Goal: Task Accomplishment & Management: Use online tool/utility

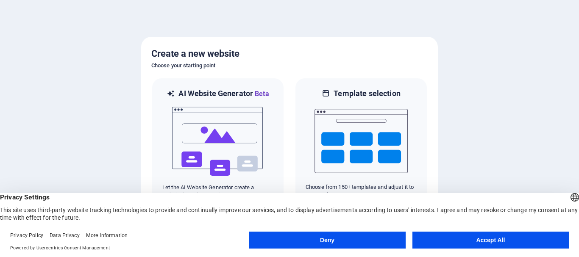
click at [538, 235] on button "Accept All" at bounding box center [490, 240] width 156 height 17
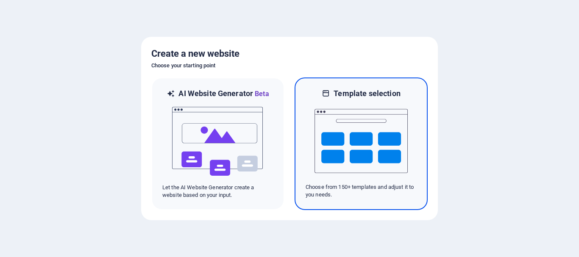
click at [404, 124] on img at bounding box center [360, 141] width 93 height 85
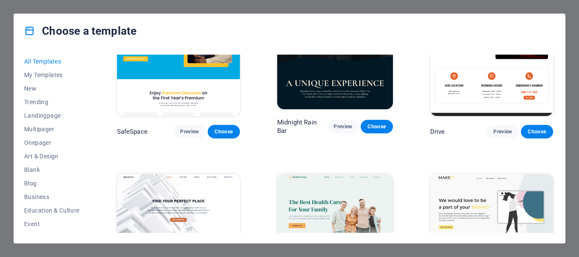
scroll to position [1606, 0]
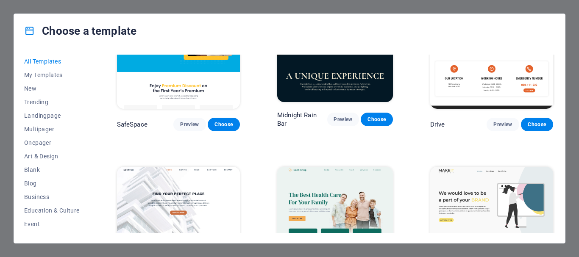
click at [179, 175] on img at bounding box center [178, 224] width 123 height 114
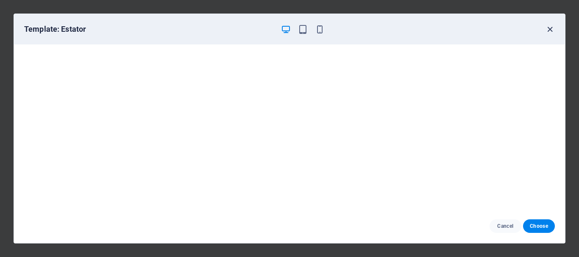
click at [551, 27] on icon "button" at bounding box center [550, 30] width 10 height 10
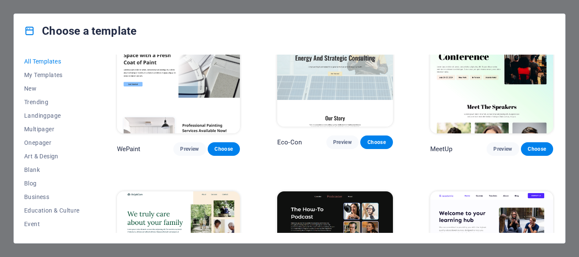
scroll to position [549, 0]
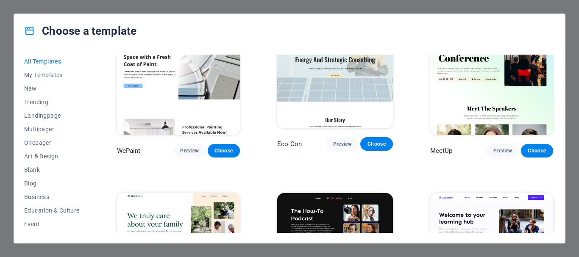
click at [216, 81] on img at bounding box center [178, 79] width 123 height 114
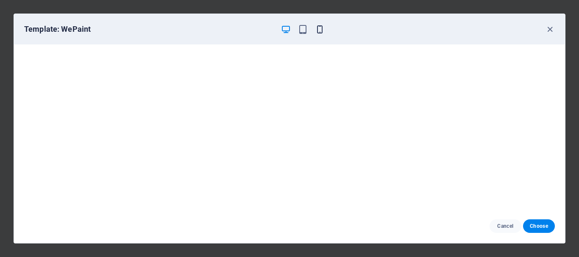
click at [320, 29] on icon "button" at bounding box center [320, 30] width 10 height 10
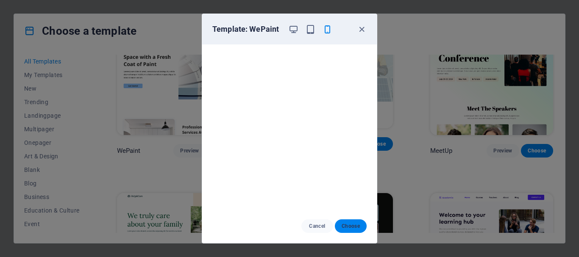
click at [351, 221] on button "Choose" at bounding box center [351, 226] width 32 height 14
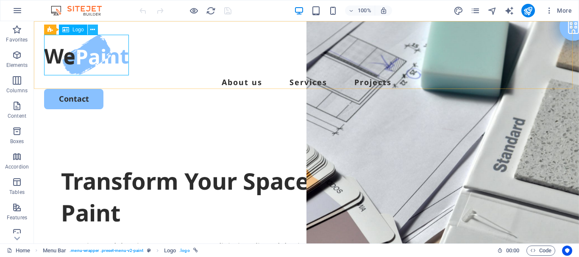
click at [93, 31] on icon at bounding box center [92, 29] width 5 height 9
click at [80, 57] on div at bounding box center [306, 55] width 524 height 41
click at [67, 30] on icon at bounding box center [65, 30] width 7 height 10
click at [77, 28] on icon at bounding box center [77, 26] width 5 height 9
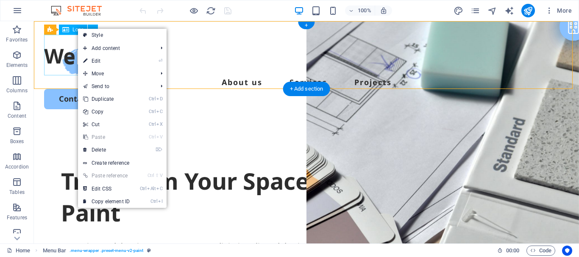
click at [59, 55] on div at bounding box center [306, 55] width 524 height 41
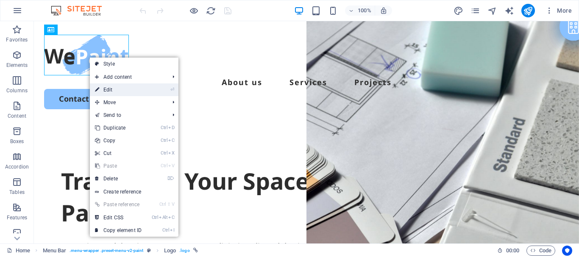
click at [116, 90] on link "⏎ Edit" at bounding box center [118, 89] width 57 height 13
select select "px"
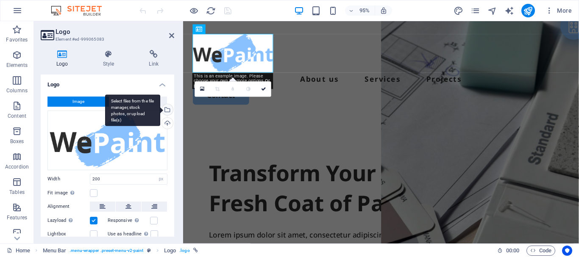
click at [166, 113] on div "Select files from the file manager, stock photos, or upload file(s)" at bounding box center [166, 110] width 13 height 13
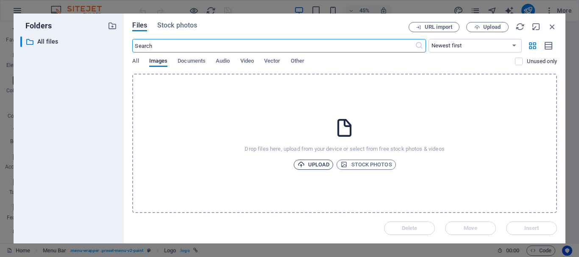
click at [313, 161] on span "Upload" at bounding box center [313, 165] width 32 height 10
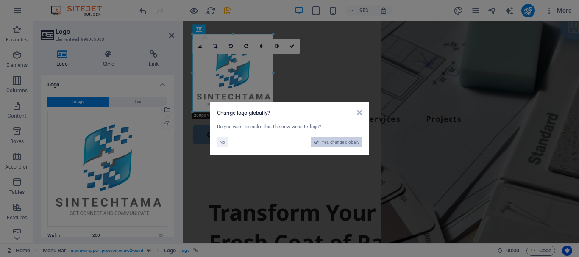
click at [349, 144] on span "Yes, change globally" at bounding box center [340, 142] width 38 height 10
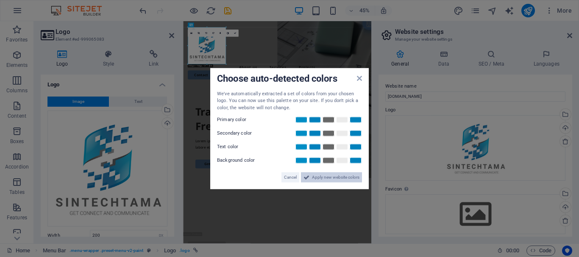
click at [334, 176] on span "Apply new website colors" at bounding box center [335, 177] width 47 height 10
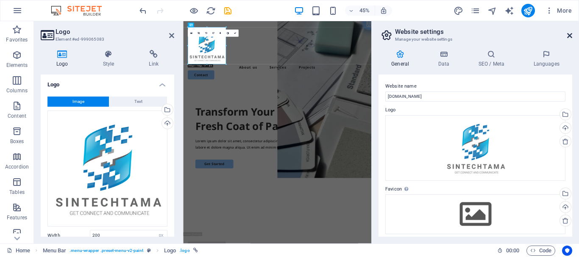
click at [568, 37] on icon at bounding box center [569, 35] width 5 height 7
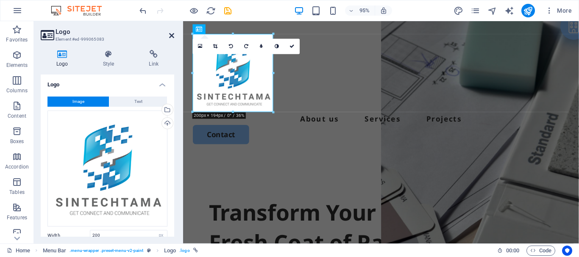
click at [170, 36] on icon at bounding box center [171, 35] width 5 height 7
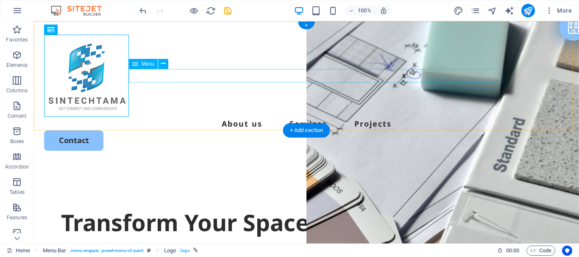
click at [186, 117] on nav "About us Services Projects" at bounding box center [306, 124] width 524 height 14
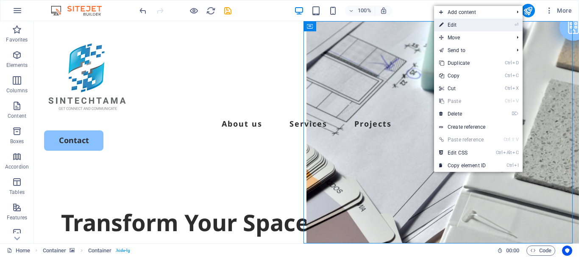
click at [488, 22] on link "⏎ Edit" at bounding box center [462, 25] width 57 height 13
select select "vh"
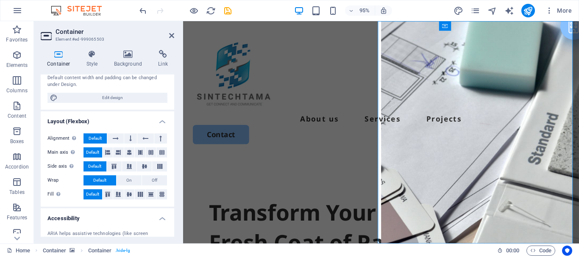
scroll to position [90, 0]
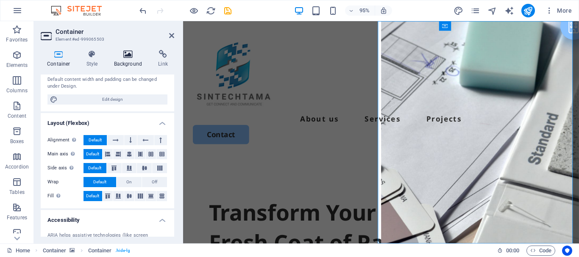
click at [122, 59] on h4 "Background" at bounding box center [130, 59] width 44 height 18
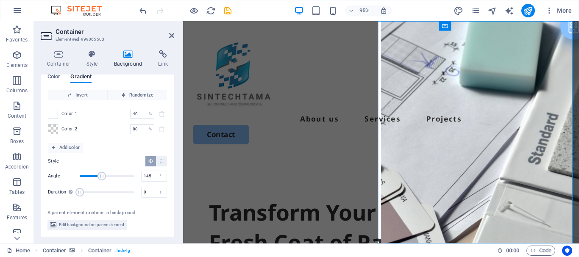
scroll to position [0, 0]
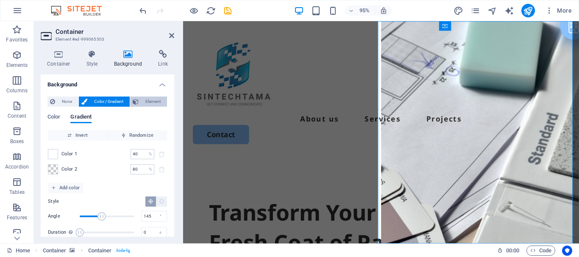
click at [152, 103] on span "Element" at bounding box center [152, 102] width 23 height 10
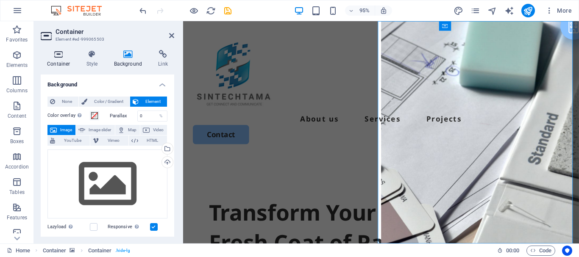
click at [65, 59] on h4 "Container" at bounding box center [60, 59] width 39 height 18
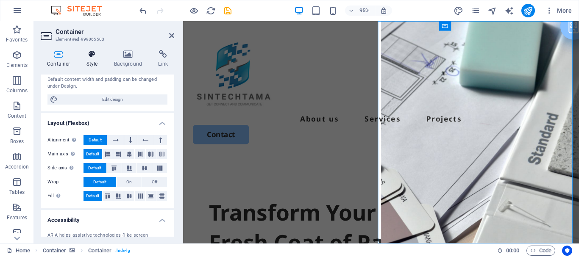
click at [92, 59] on h4 "Style" at bounding box center [94, 59] width 28 height 18
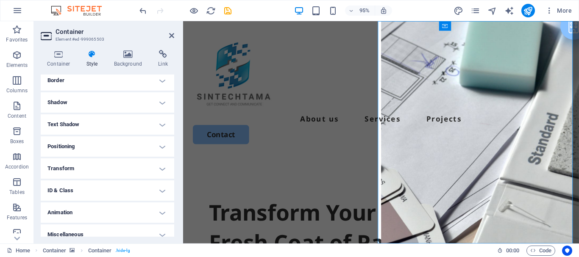
scroll to position [196, 0]
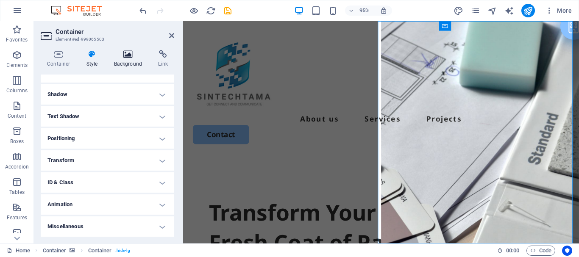
click at [130, 64] on h4 "Background" at bounding box center [130, 59] width 44 height 18
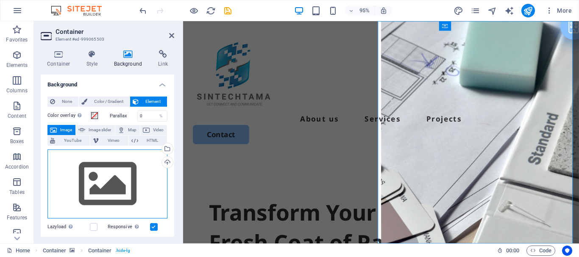
click at [111, 196] on div "Drag files here, click to choose files or select files from Files or our free s…" at bounding box center [107, 184] width 120 height 69
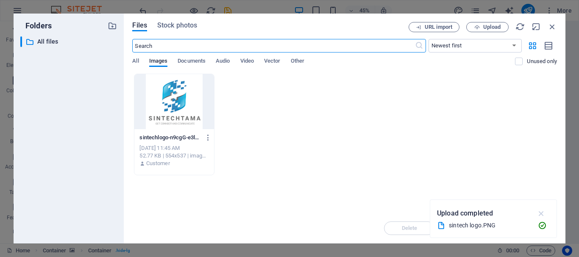
click at [540, 214] on icon "button" at bounding box center [541, 213] width 10 height 9
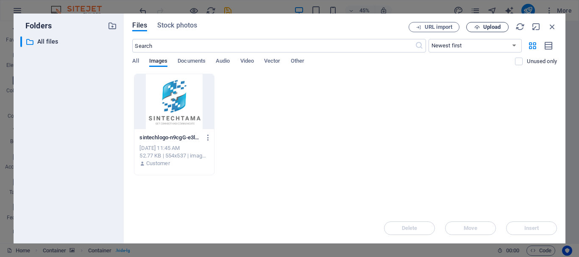
click at [479, 27] on icon "button" at bounding box center [477, 28] width 6 height 6
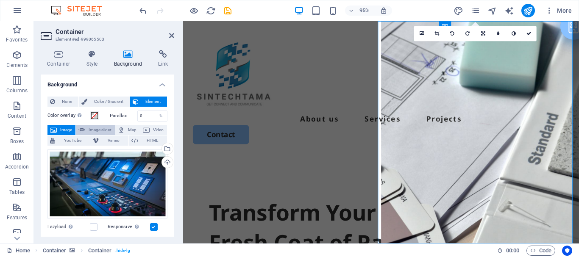
click at [100, 130] on span "Image slider" at bounding box center [100, 130] width 24 height 10
select select "ms"
select select "s"
select select "progressive"
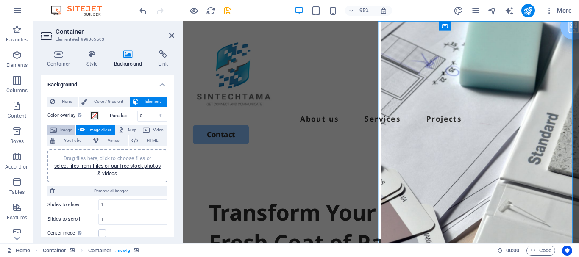
click at [62, 128] on span "Image" at bounding box center [66, 130] width 14 height 10
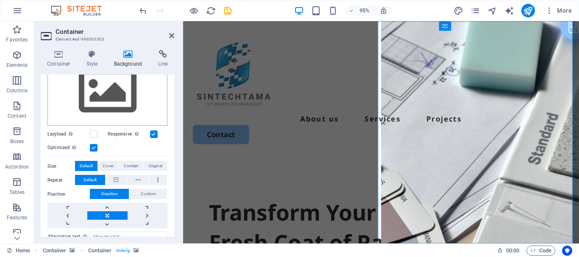
scroll to position [91, 0]
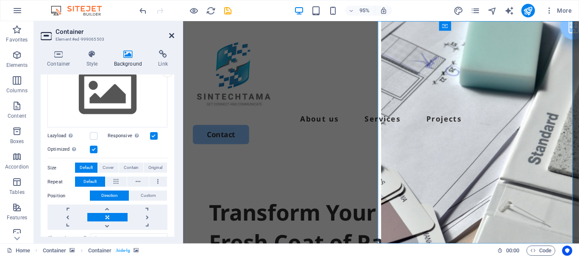
click at [173, 36] on icon at bounding box center [171, 35] width 5 height 7
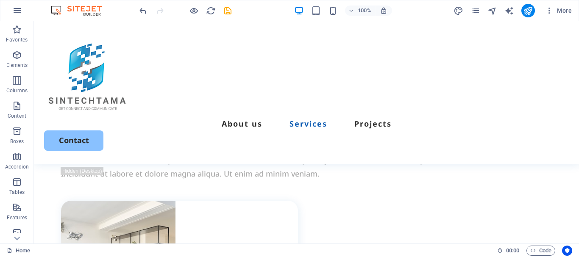
scroll to position [0, 0]
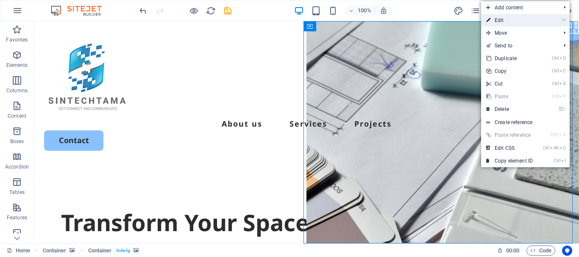
click at [503, 20] on link "⏎ Edit" at bounding box center [509, 20] width 57 height 13
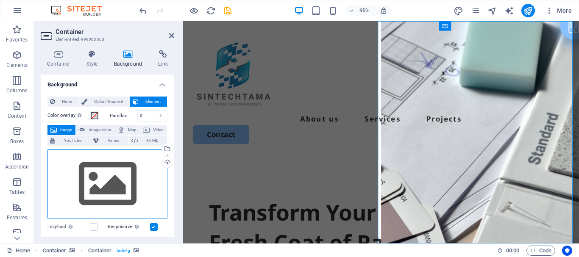
click at [103, 173] on div "Drag files here, click to choose files or select files from Files or our free s…" at bounding box center [107, 184] width 120 height 69
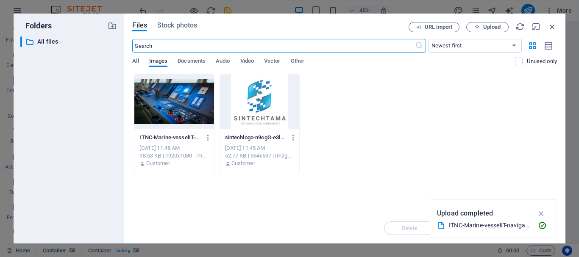
click at [157, 97] on div at bounding box center [173, 101] width 79 height 55
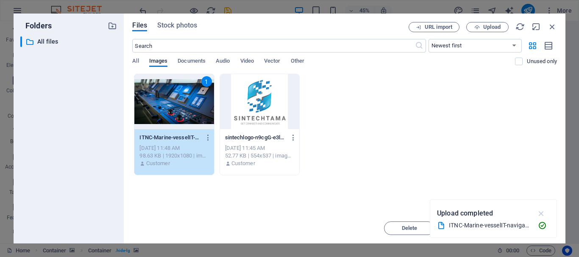
click at [540, 215] on icon "button" at bounding box center [541, 213] width 10 height 9
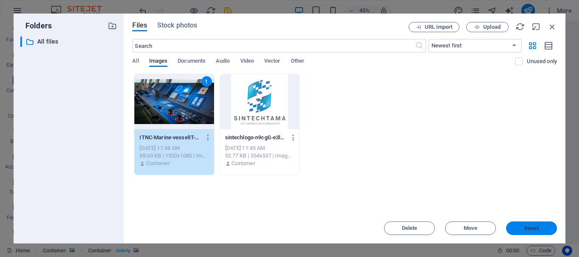
click at [524, 228] on span "Insert" at bounding box center [531, 228] width 15 height 5
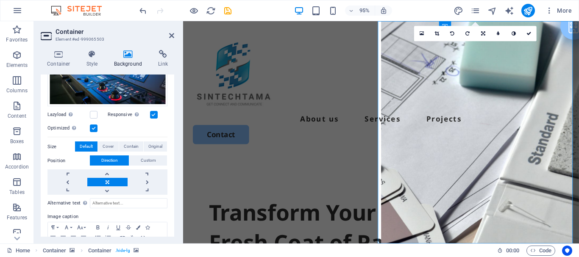
scroll to position [178, 0]
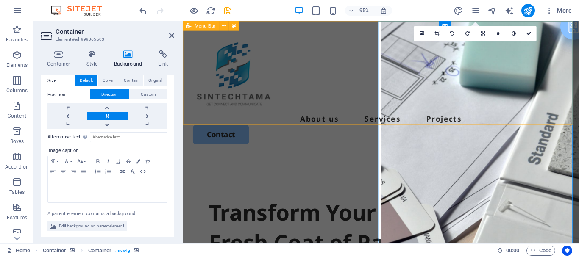
click at [359, 115] on div "Menu About us Services Projects Contact" at bounding box center [391, 92] width 416 height 143
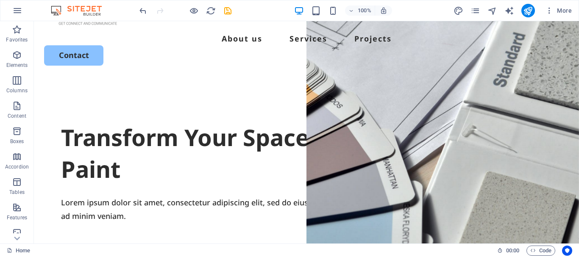
scroll to position [0, 0]
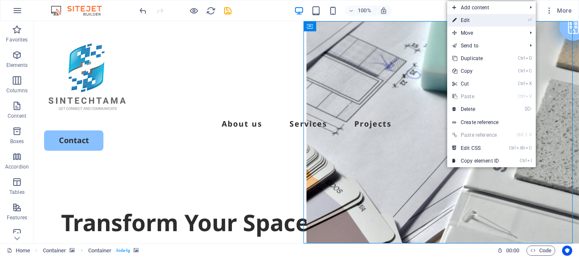
click at [484, 22] on link "⏎ Edit" at bounding box center [475, 20] width 57 height 13
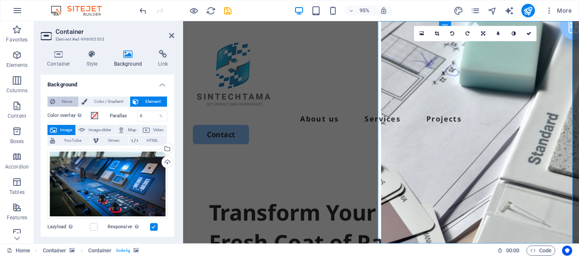
click at [60, 103] on span "None" at bounding box center [67, 102] width 18 height 10
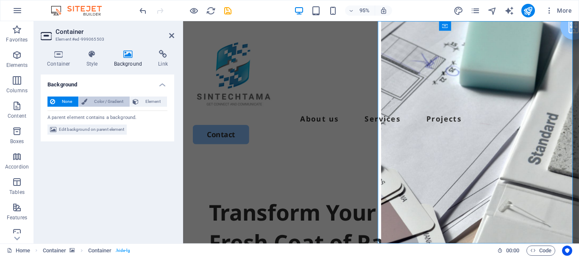
click at [104, 101] on span "Color / Gradient" at bounding box center [108, 102] width 37 height 10
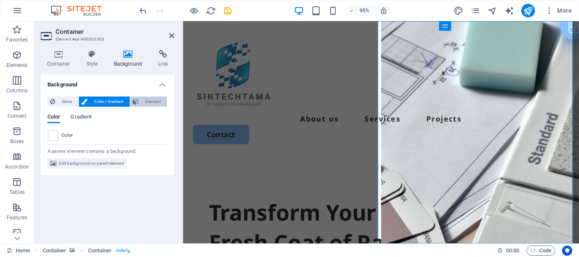
click at [144, 104] on span "Element" at bounding box center [152, 102] width 23 height 10
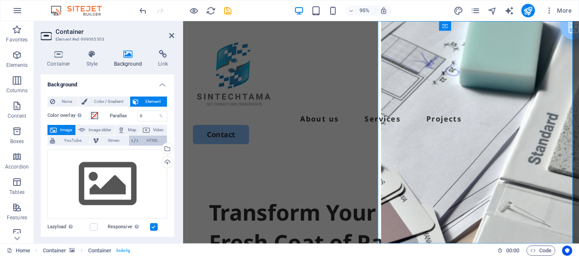
click at [149, 141] on span "HTML" at bounding box center [153, 141] width 24 height 10
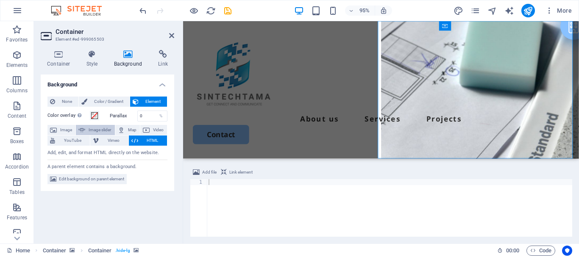
click at [94, 130] on span "Image slider" at bounding box center [100, 130] width 24 height 10
select select "ms"
select select "s"
select select "progressive"
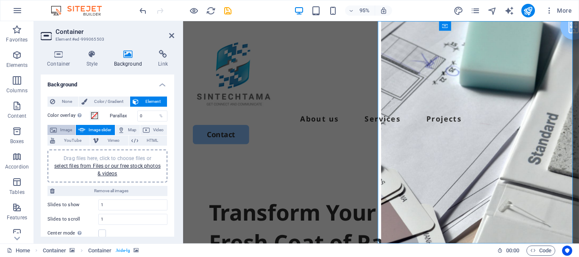
click at [66, 128] on span "Image" at bounding box center [66, 130] width 14 height 10
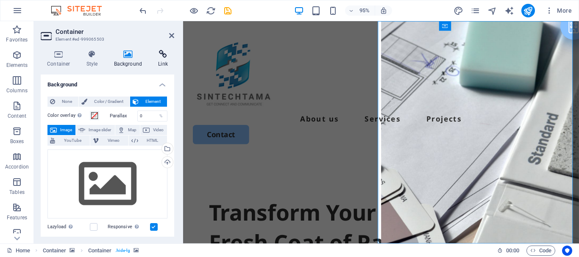
click at [161, 53] on icon at bounding box center [163, 54] width 22 height 8
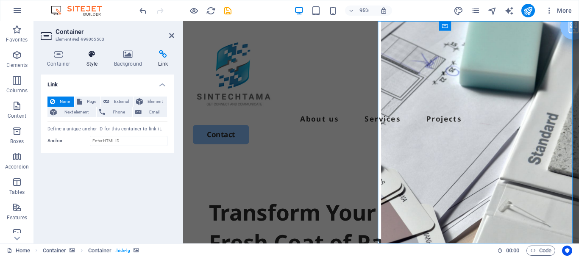
click at [94, 52] on icon at bounding box center [92, 54] width 24 height 8
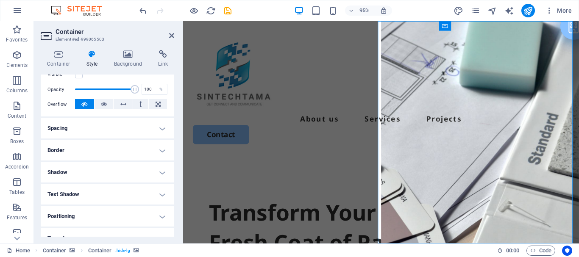
scroll to position [119, 0]
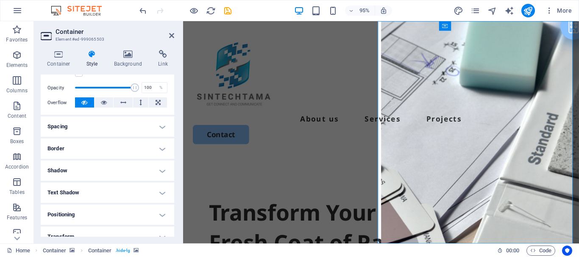
click at [92, 177] on h4 "Shadow" at bounding box center [107, 171] width 133 height 20
click at [100, 170] on h4 "Shadow" at bounding box center [107, 168] width 133 height 15
click at [97, 218] on h4 "Positioning" at bounding box center [107, 215] width 133 height 20
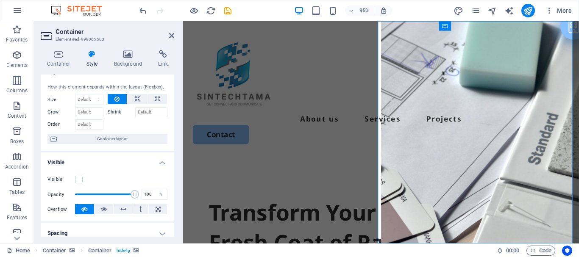
scroll to position [2, 0]
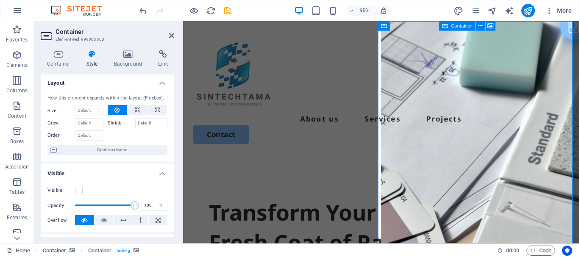
click at [451, 27] on span "Container" at bounding box center [461, 26] width 21 height 5
click at [488, 28] on icon at bounding box center [491, 26] width 6 height 8
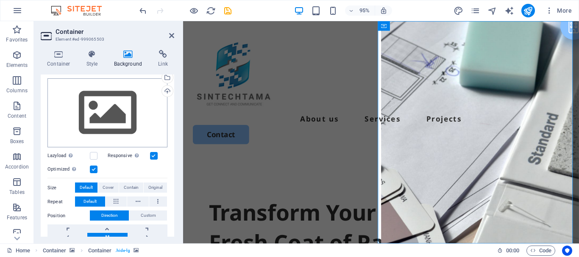
scroll to position [62, 0]
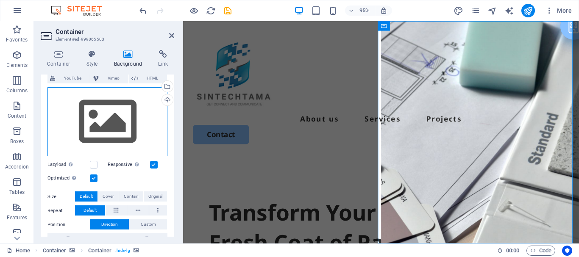
click at [115, 131] on div "Drag files here, click to choose files or select files from Files or our free s…" at bounding box center [107, 121] width 120 height 69
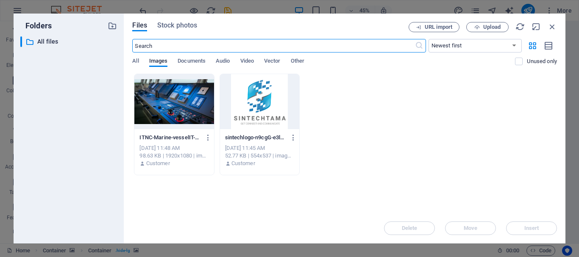
click at [116, 131] on div "​ All files All files" at bounding box center [68, 136] width 97 height 200
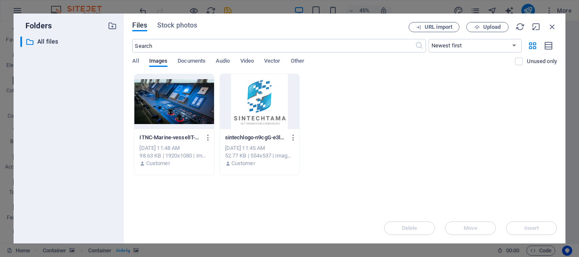
click at [182, 110] on div at bounding box center [173, 101] width 79 height 55
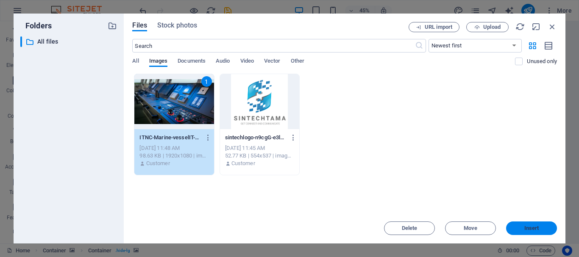
click at [535, 226] on span "Insert" at bounding box center [531, 228] width 15 height 5
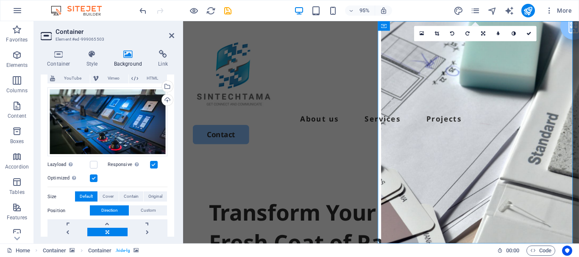
click at [528, 37] on link at bounding box center [528, 33] width 15 height 15
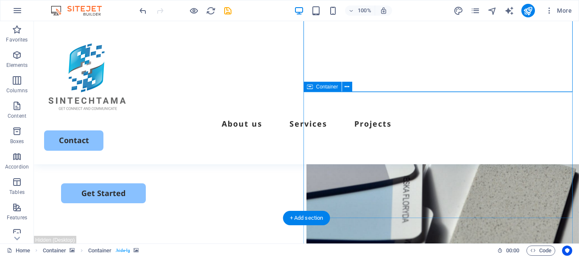
scroll to position [159, 0]
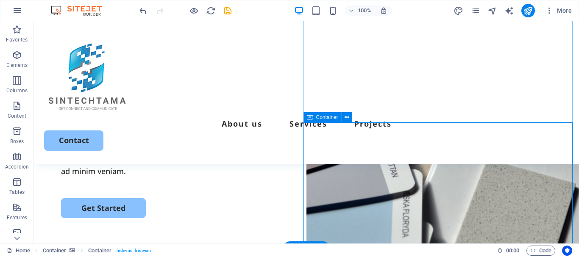
scroll to position [141, 0]
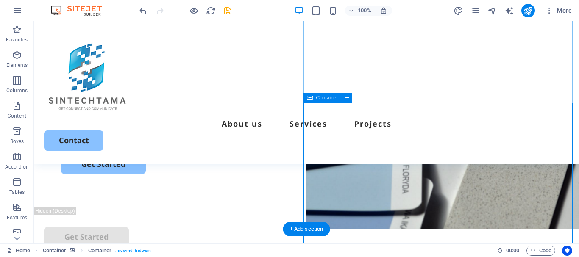
click at [311, 98] on icon at bounding box center [310, 98] width 6 height 10
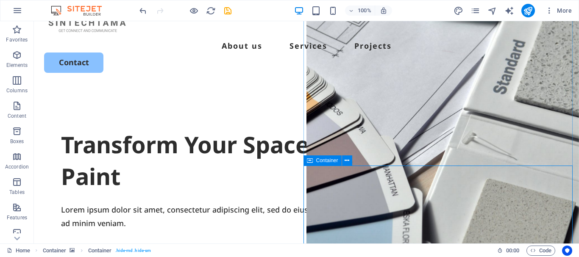
scroll to position [75, 0]
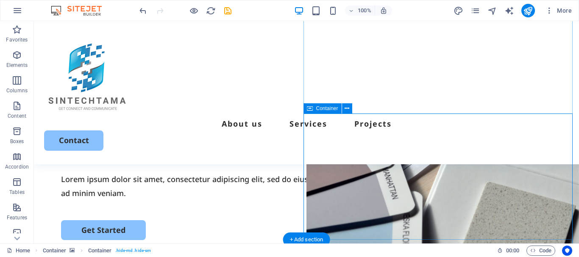
scroll to position [132, 0]
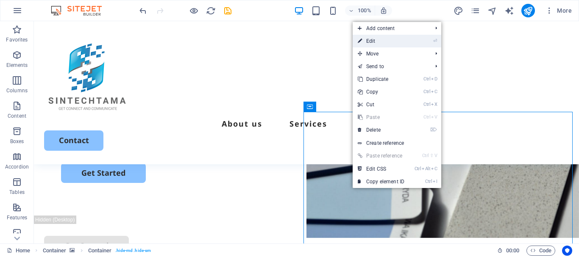
click at [386, 42] on link "⏎ Edit" at bounding box center [380, 41] width 57 height 13
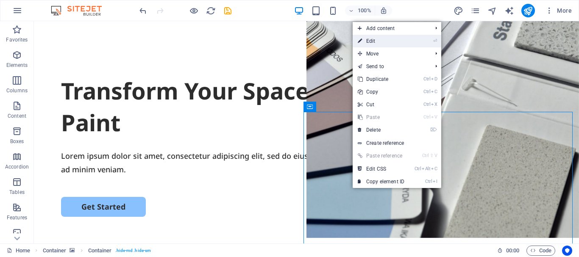
select select "vh"
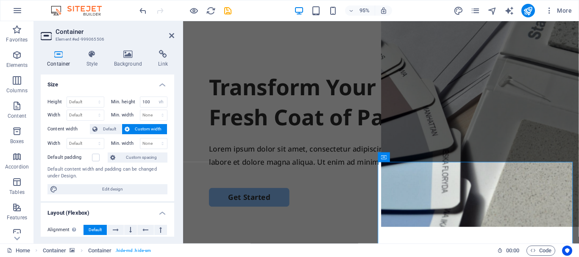
scroll to position [86, 0]
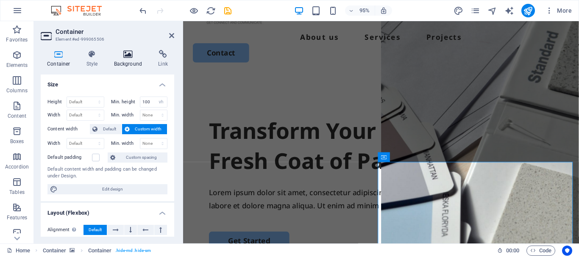
click at [125, 67] on h4 "Background" at bounding box center [130, 59] width 44 height 18
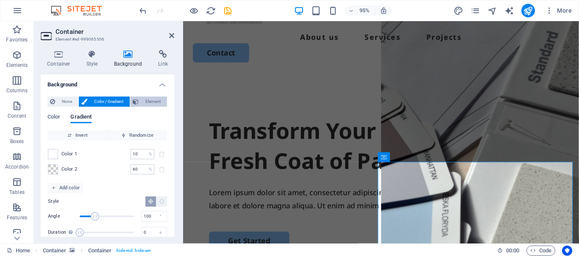
click at [142, 102] on span "Element" at bounding box center [152, 102] width 23 height 10
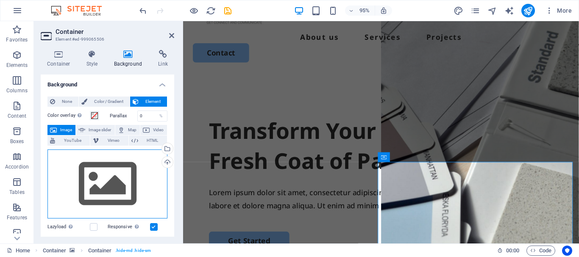
click at [128, 194] on div "Drag files here, click to choose files or select files from Files or our free s…" at bounding box center [107, 184] width 120 height 69
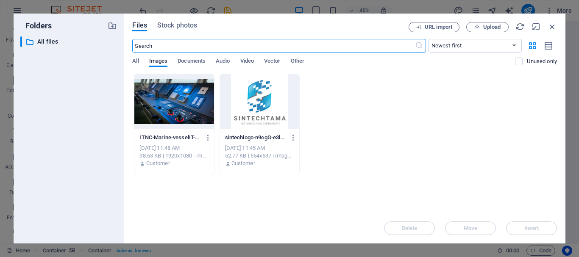
click at [183, 112] on div at bounding box center [173, 101] width 79 height 55
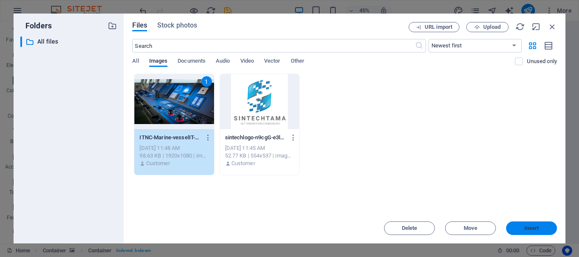
click at [531, 224] on button "Insert" at bounding box center [531, 229] width 51 height 14
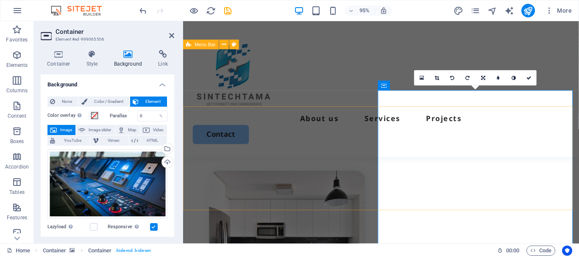
scroll to position [0, 0]
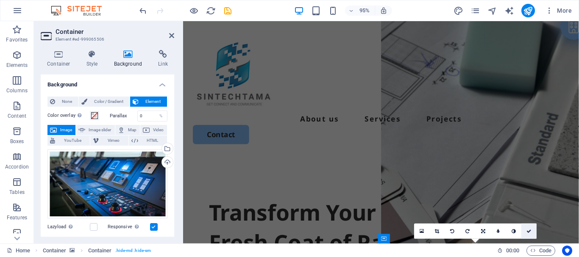
click at [527, 229] on icon at bounding box center [528, 231] width 5 height 5
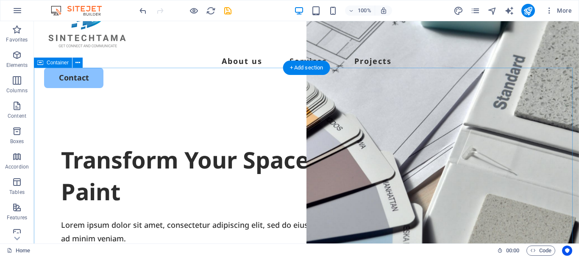
scroll to position [59, 0]
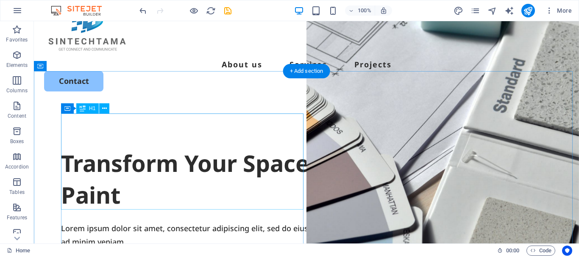
click at [116, 147] on div "Transform Your Space with a Fresh Coat of Paint" at bounding box center [306, 179] width 490 height 64
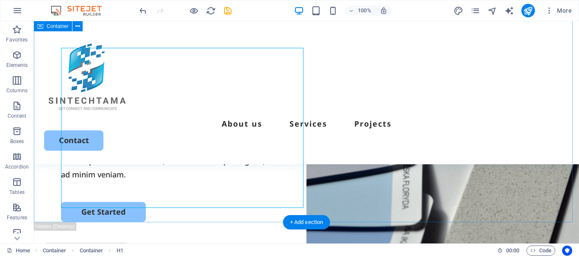
scroll to position [127, 0]
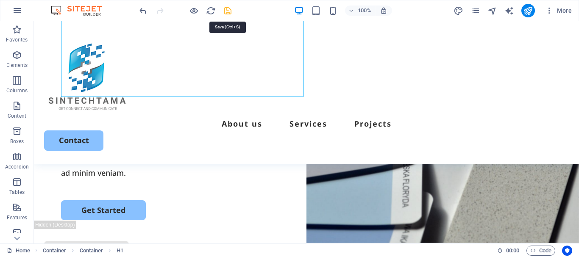
click at [226, 8] on icon "save" at bounding box center [228, 11] width 10 height 10
checkbox input "false"
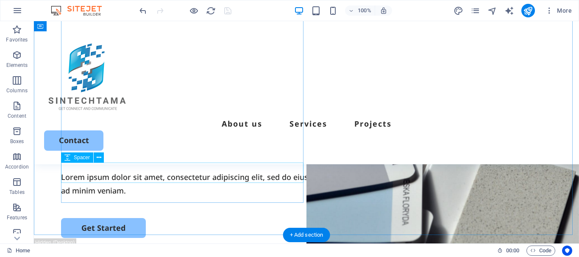
scroll to position [112, 0]
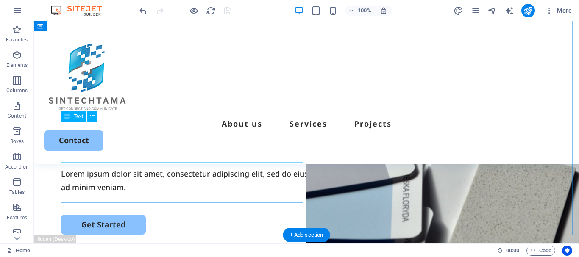
click at [183, 167] on div "Lorem ipsum dolor sit amet, consectetur adipiscing elit, sed do eiusmod tempor …" at bounding box center [306, 181] width 490 height 28
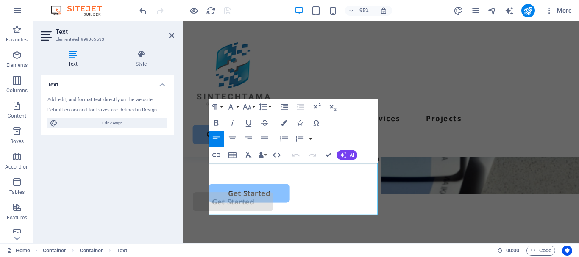
scroll to position [159, 0]
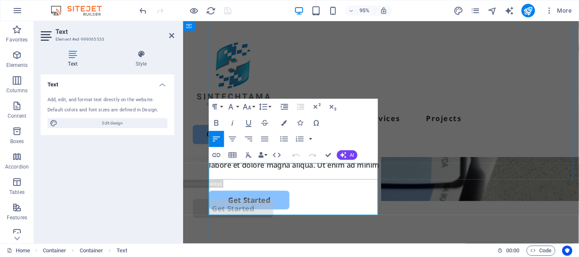
click at [269, 176] on p "Lorem ipsum dolor sit amet, consectetur adipiscing elit, sed do eiusmod tempor …" at bounding box center [391, 166] width 362 height 28
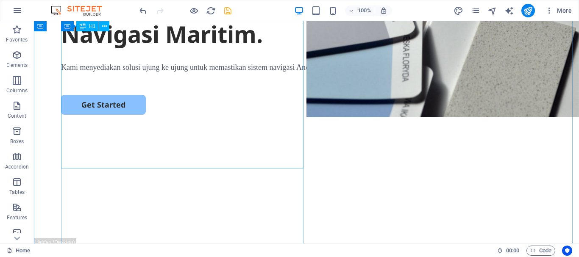
scroll to position [58, 0]
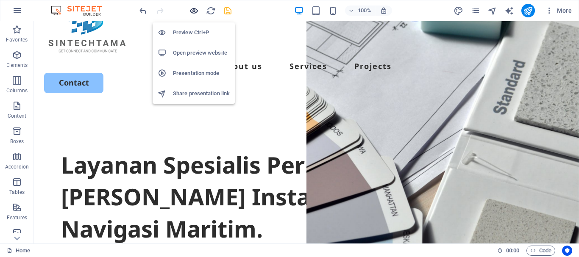
click at [194, 12] on icon "button" at bounding box center [194, 11] width 10 height 10
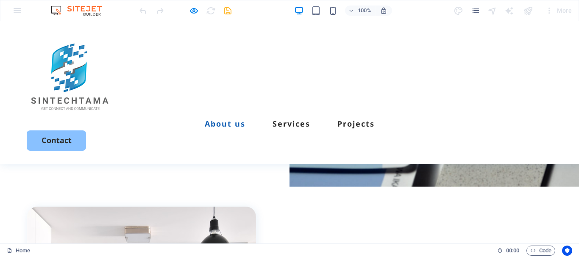
scroll to position [128, 0]
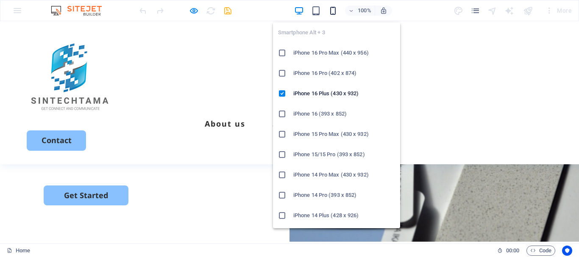
click at [332, 9] on icon "button" at bounding box center [333, 11] width 10 height 10
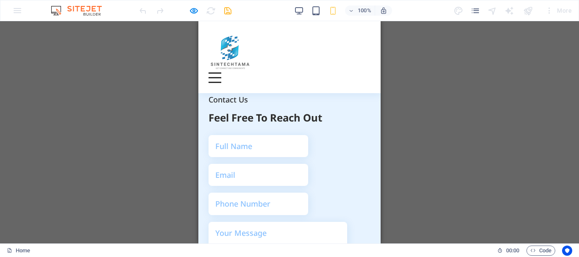
scroll to position [2110, 0]
